Goal: Communication & Community: Answer question/provide support

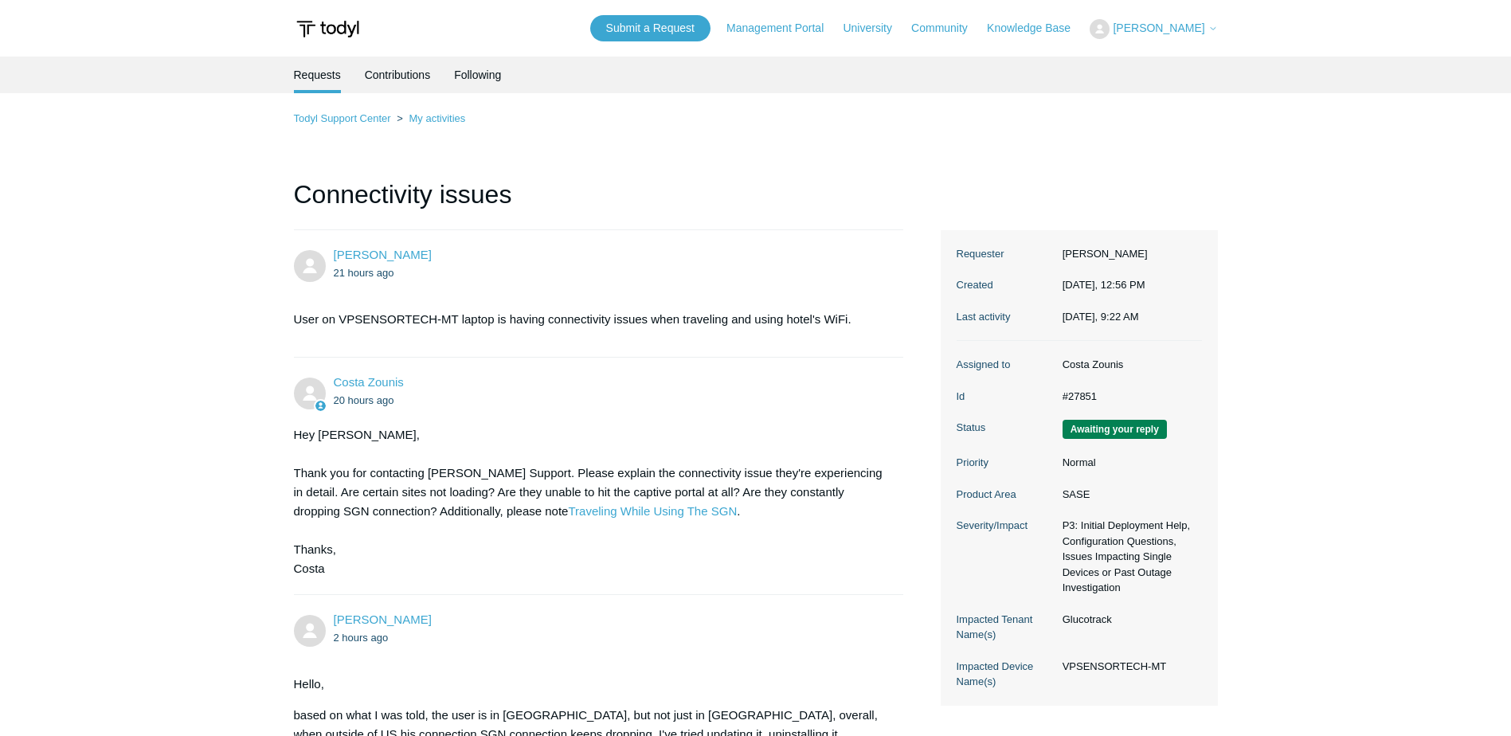
scroll to position [943, 0]
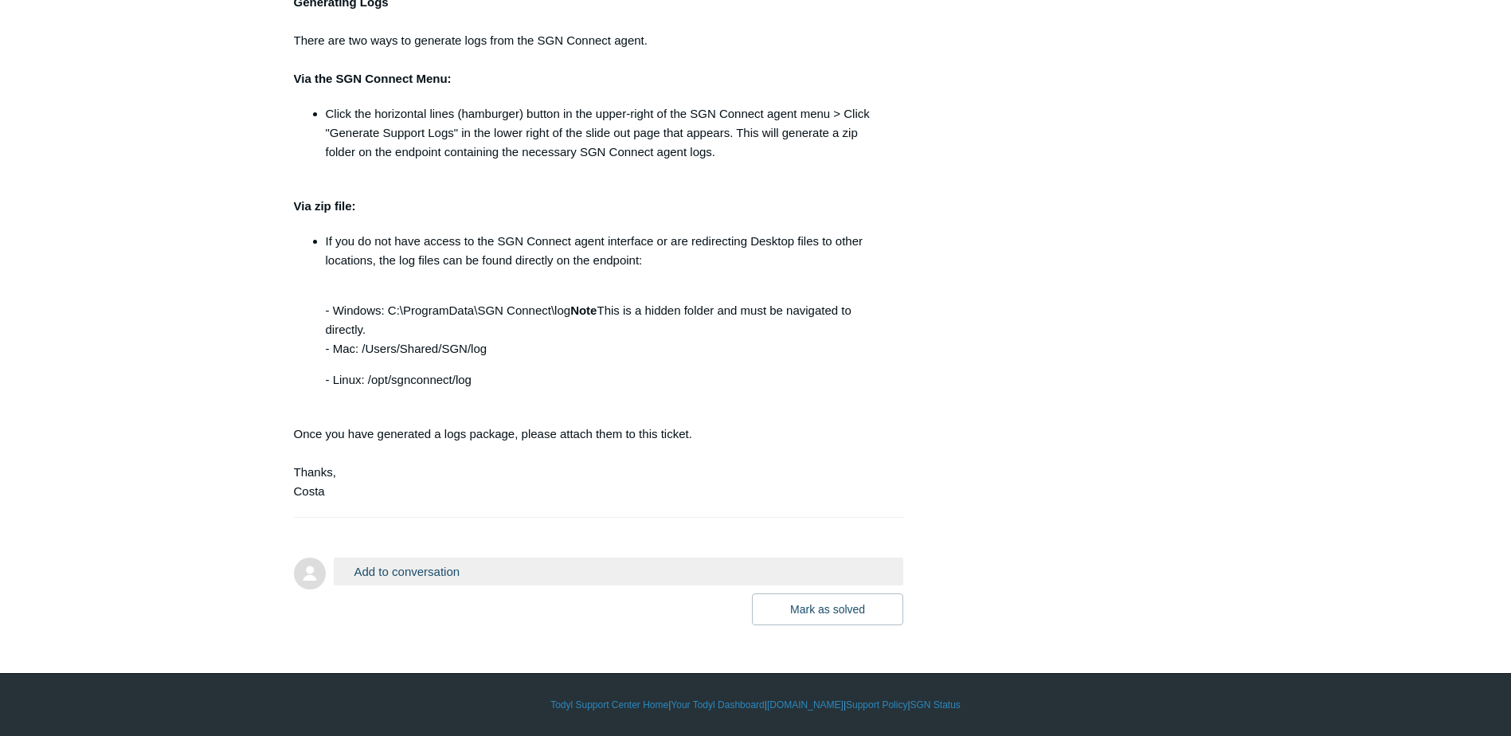
click at [428, 568] on button "Add to conversation" at bounding box center [619, 572] width 570 height 28
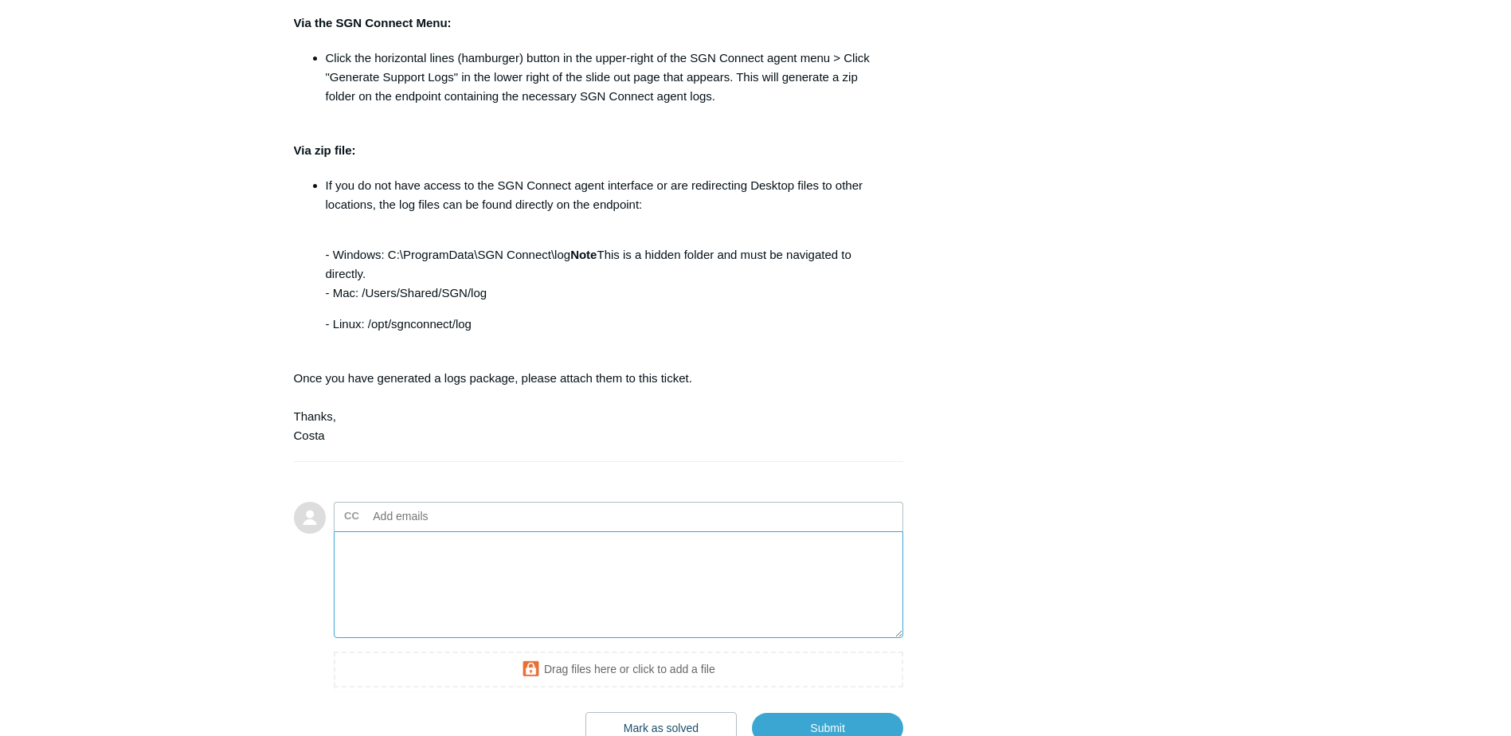
scroll to position [1102, 0]
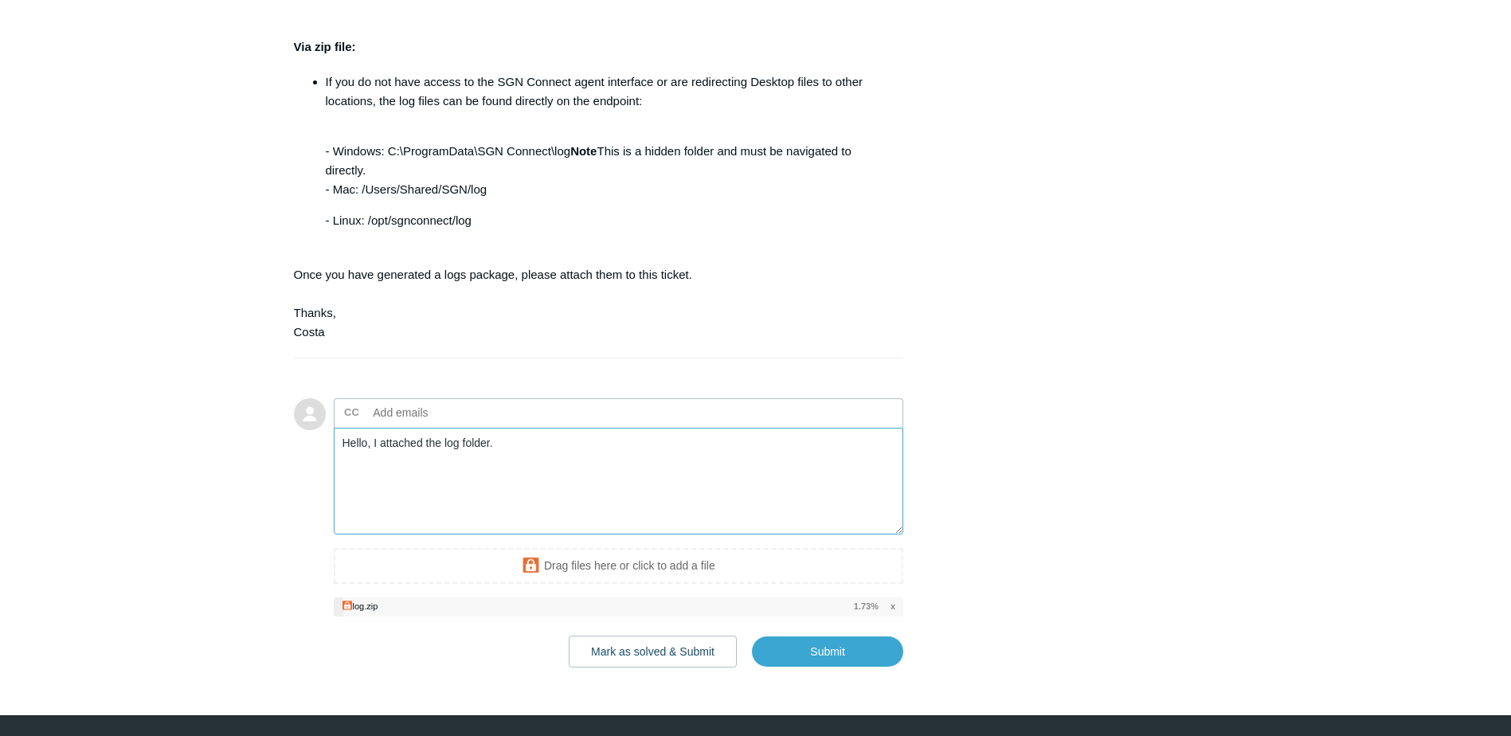
click at [516, 448] on textarea "Hello, I attached the log folder." at bounding box center [619, 482] width 570 height 108
type textarea "Hello, I attached the log folder. Let me know when the next steps should be. Th…"
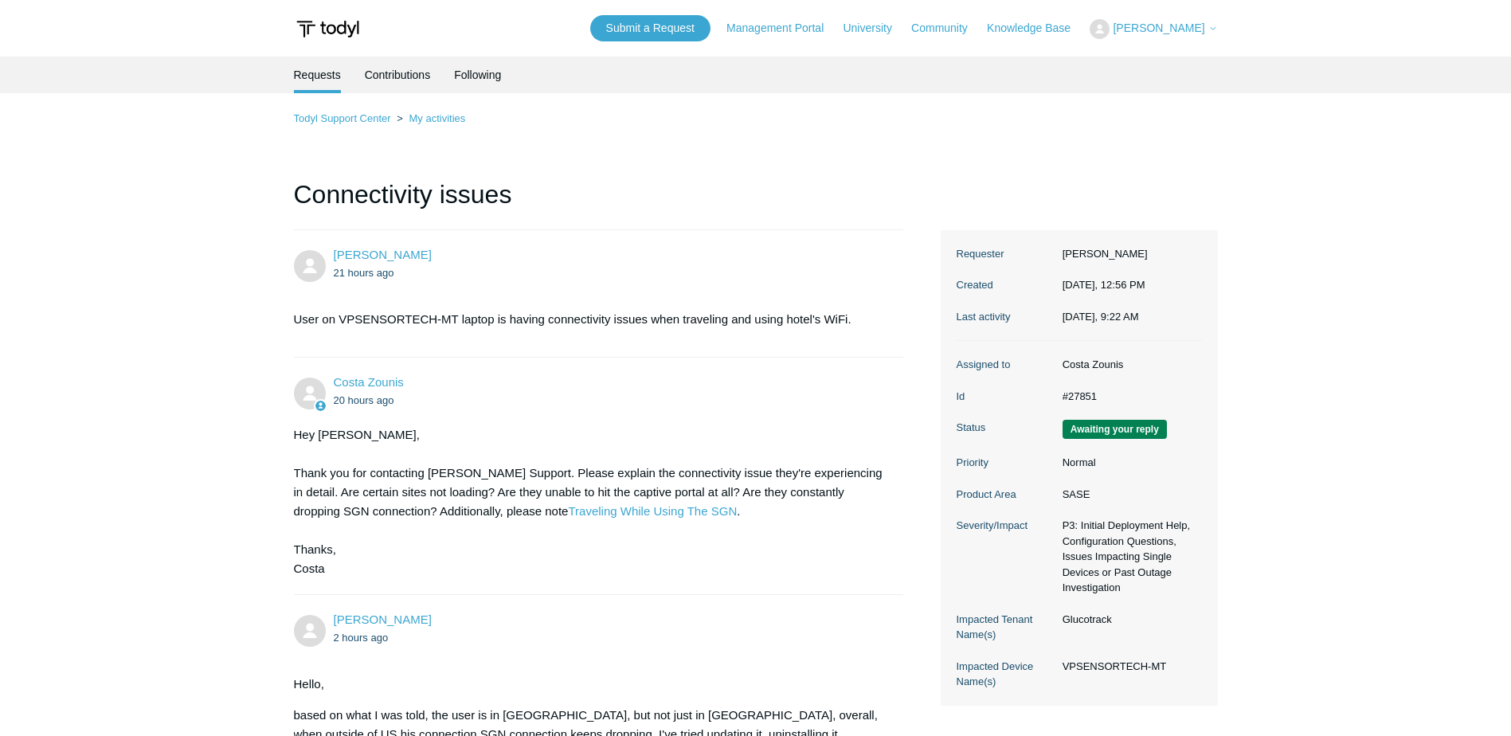
scroll to position [1102, 0]
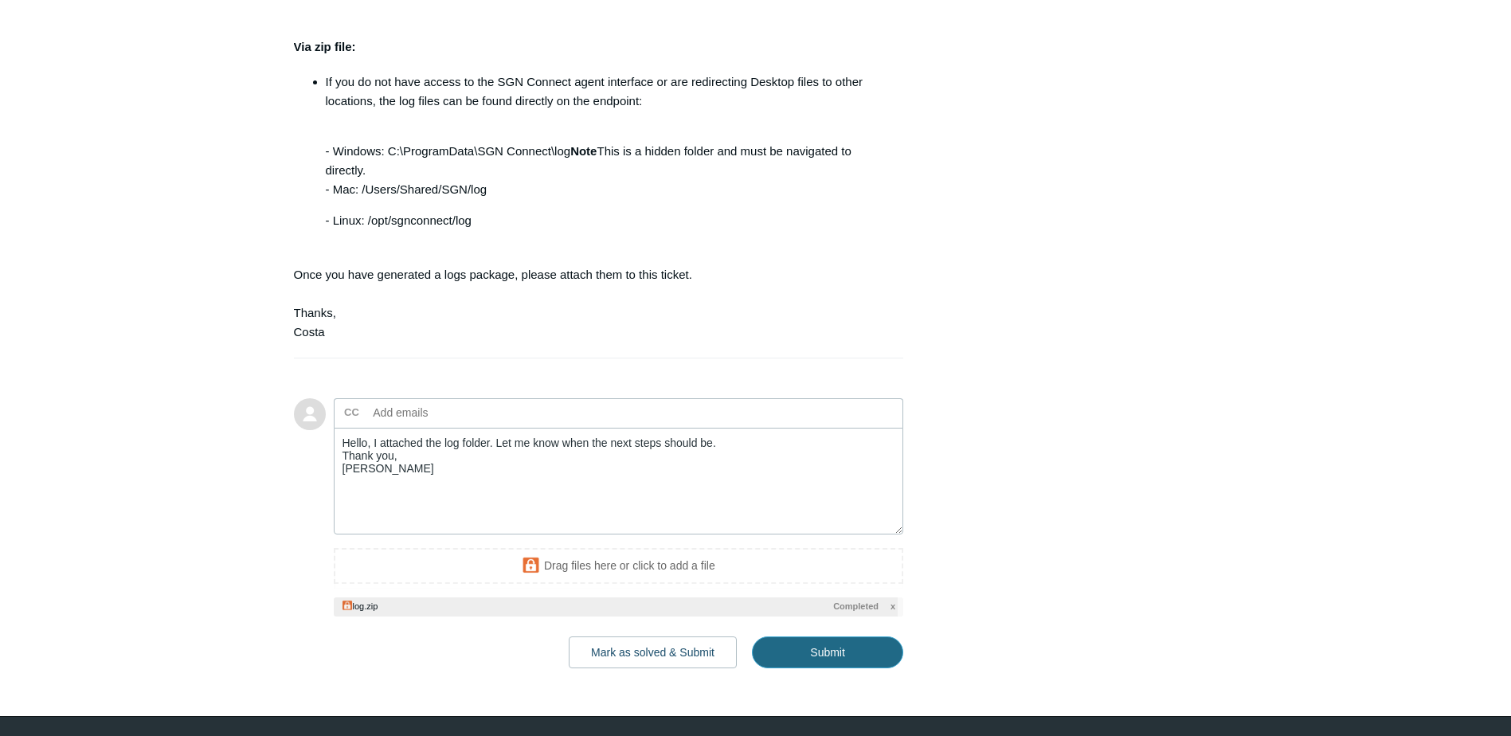
click at [810, 639] on input "Submit" at bounding box center [827, 652] width 151 height 32
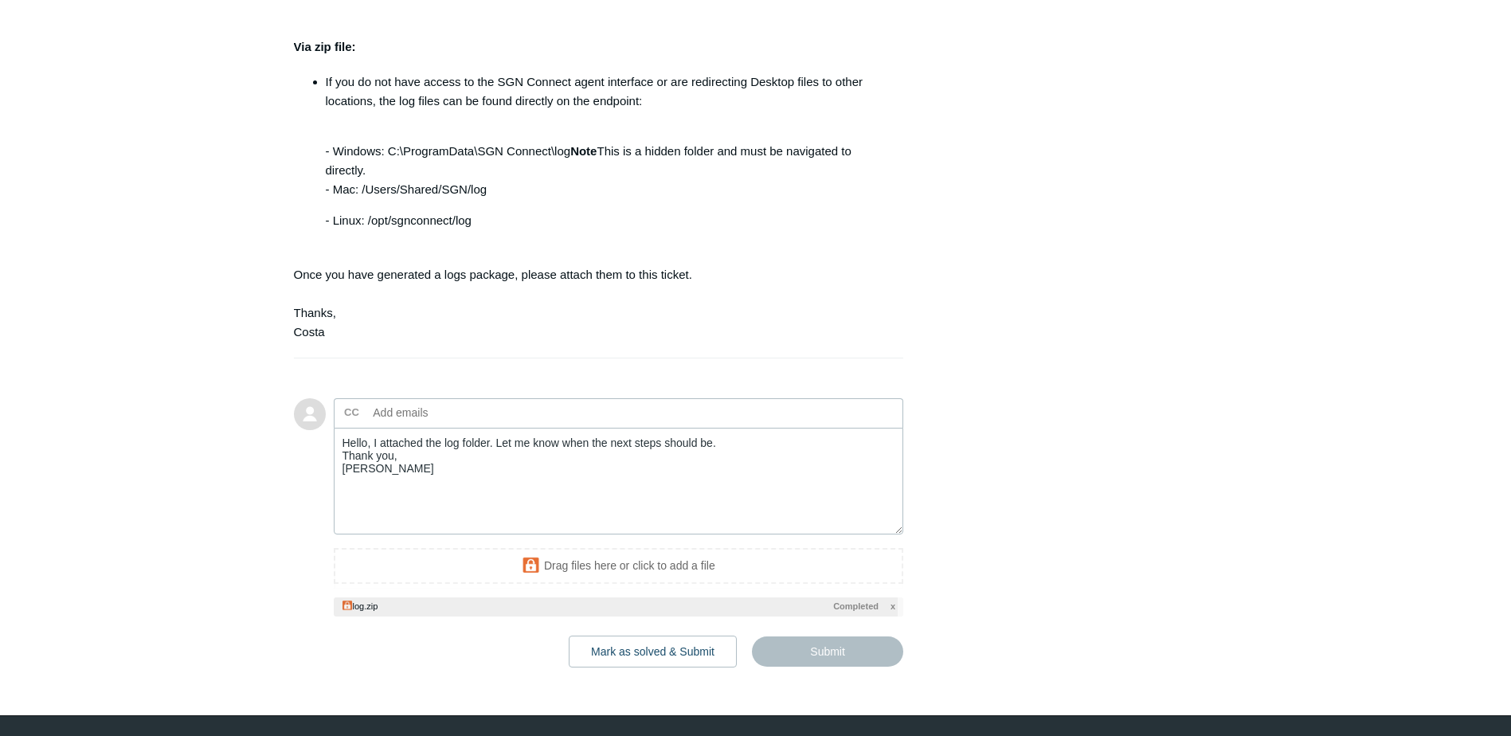
type textarea "Hello, I attached the log folder. Let me know when the next steps should be. Th…"
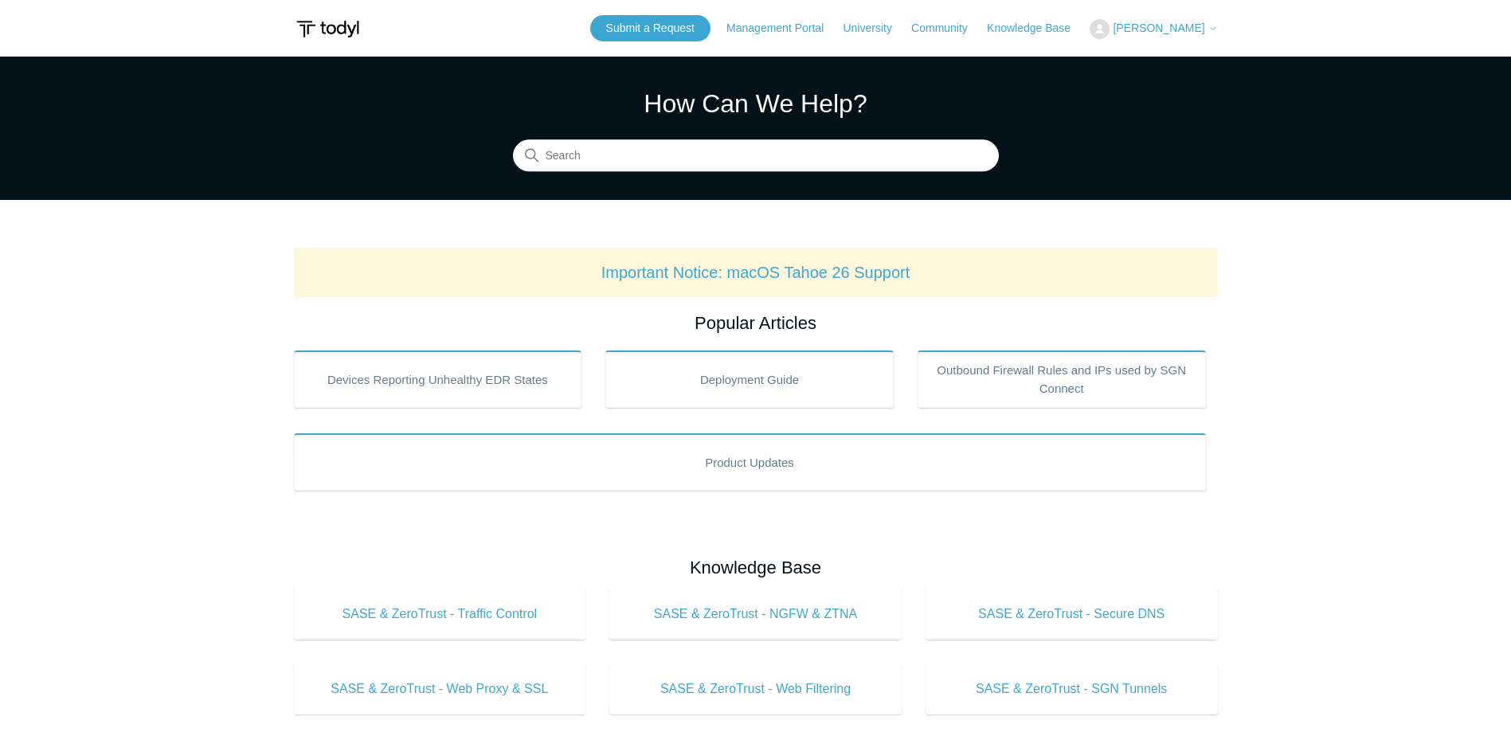
click at [1157, 21] on button "[PERSON_NAME]" at bounding box center [1153, 29] width 127 height 20
click at [1163, 57] on link "My Support Requests" at bounding box center [1167, 63] width 155 height 28
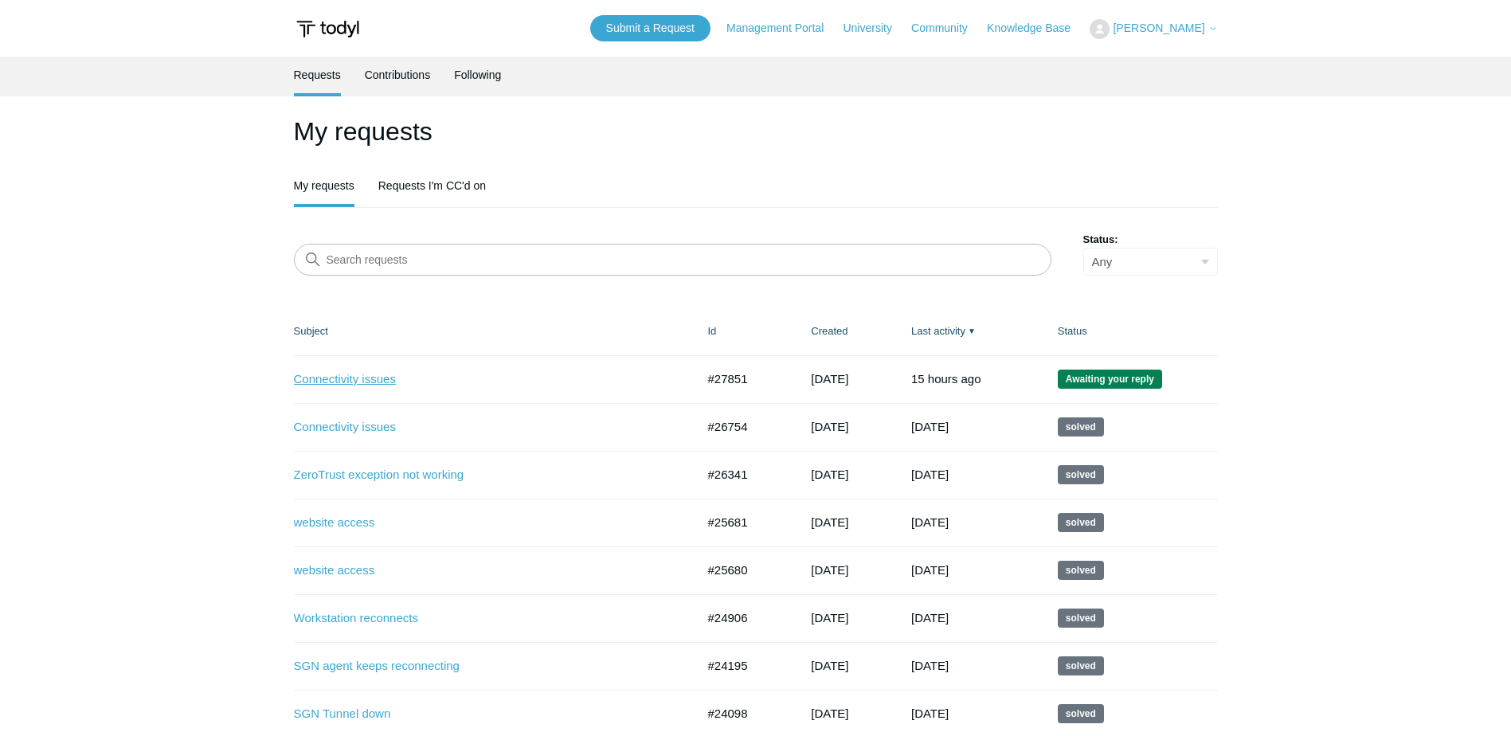
click at [341, 385] on link "Connectivity issues" at bounding box center [483, 379] width 378 height 18
